Goal: Ask a question

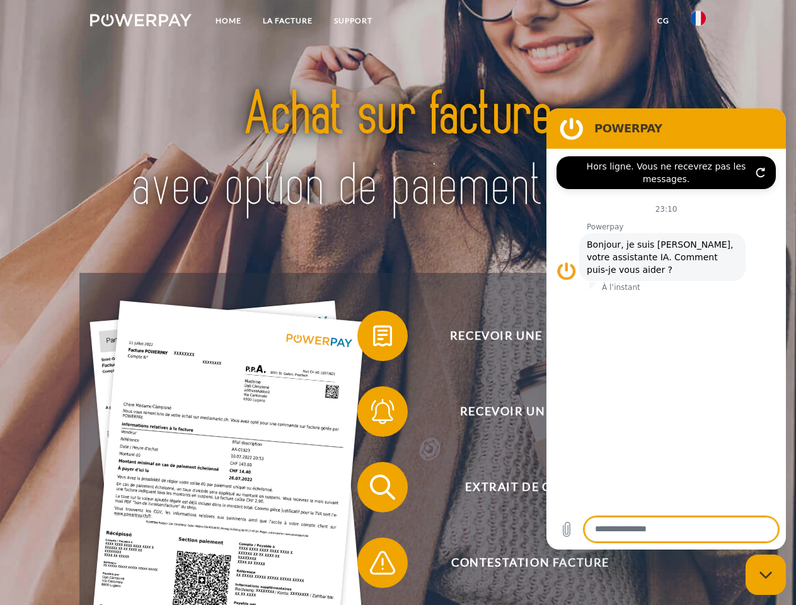
click at [140, 22] on img at bounding box center [140, 20] width 101 height 13
click at [698, 22] on img at bounding box center [697, 18] width 15 height 15
click at [663, 21] on link "CG" at bounding box center [662, 20] width 33 height 23
click at [373, 338] on span at bounding box center [363, 335] width 63 height 63
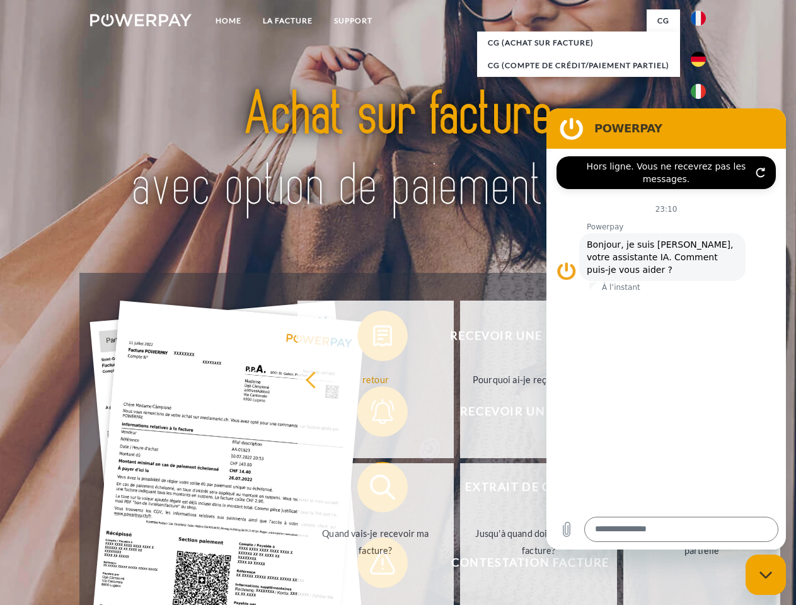
click at [373, 414] on div "Recevoir une facture ? Recevoir un rappel? Extrait de compte retour" at bounding box center [397, 525] width 636 height 504
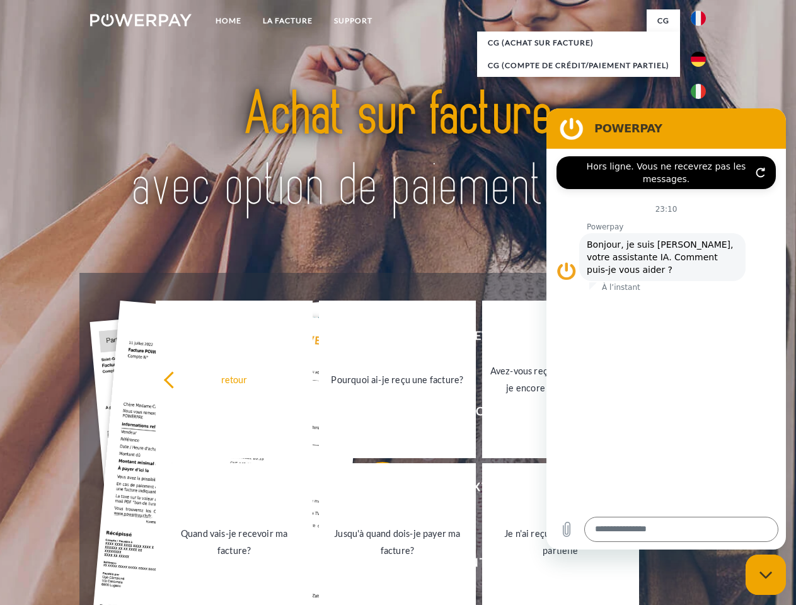
click at [373, 489] on link "Jusqu'à quand dois-je payer ma facture?" at bounding box center [397, 541] width 157 height 157
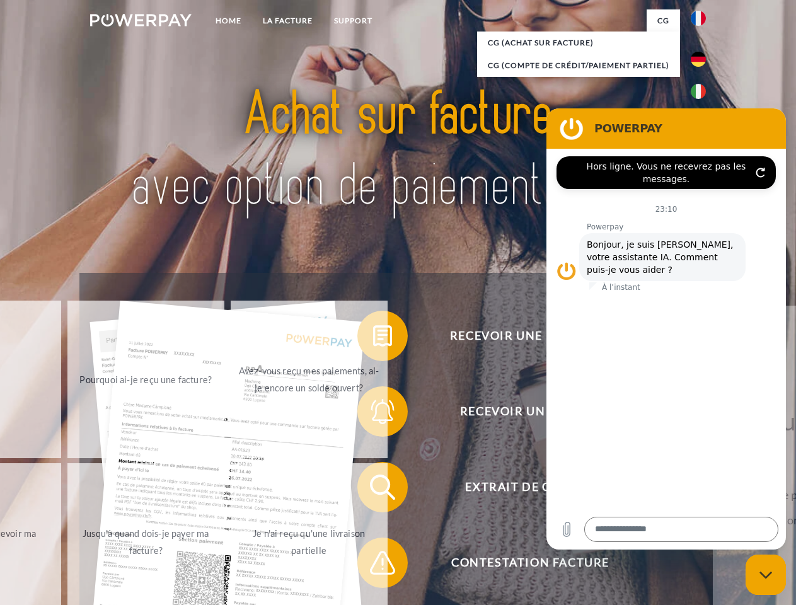
click at [373, 565] on span at bounding box center [363, 562] width 63 height 63
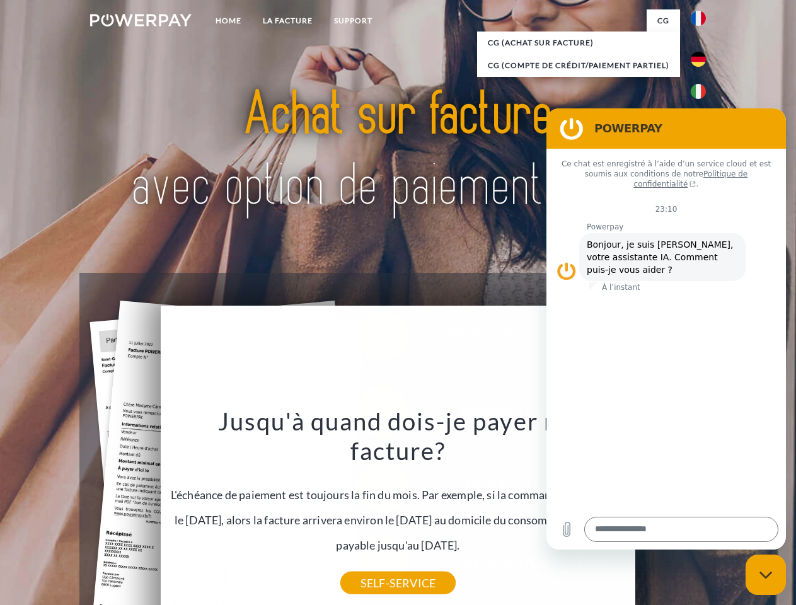
click at [765, 574] on icon "Fermer la fenêtre de messagerie" at bounding box center [765, 575] width 13 height 8
type textarea "*"
